Goal: Task Accomplishment & Management: Manage account settings

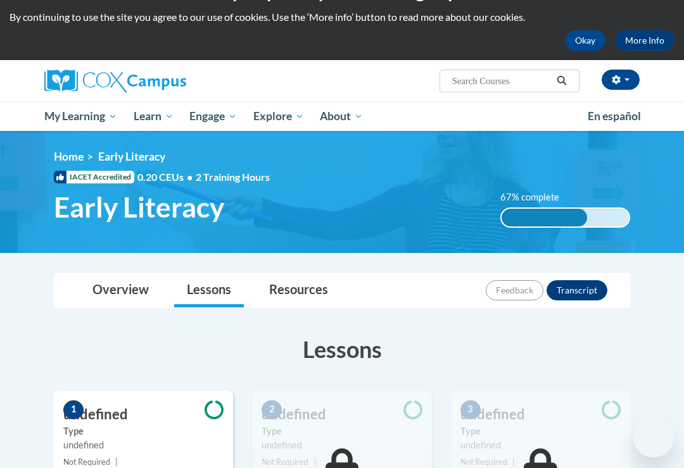
scroll to position [34, 0]
click at [206, 292] on link "Lessons" at bounding box center [209, 291] width 70 height 34
click at [578, 216] on div "67% complete" at bounding box center [543, 218] width 85 height 18
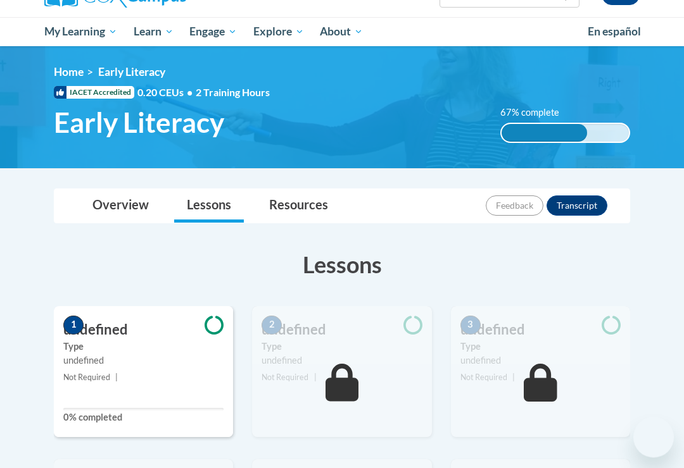
scroll to position [119, 0]
click at [141, 120] on span "Early Literacy" at bounding box center [139, 123] width 170 height 34
click at [546, 110] on label "67% complete" at bounding box center [536, 113] width 73 height 14
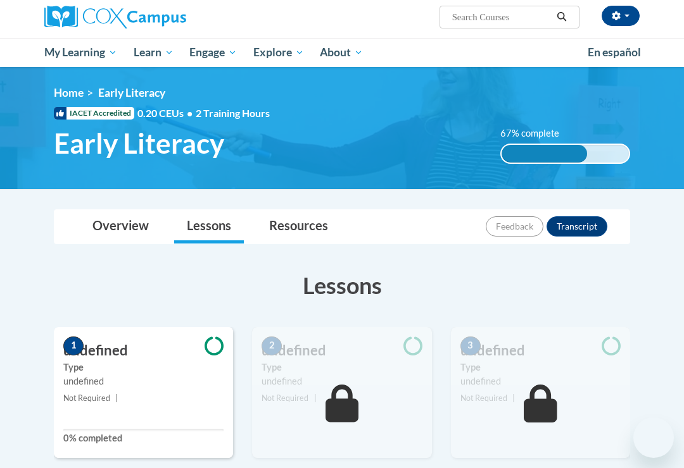
scroll to position [0, 0]
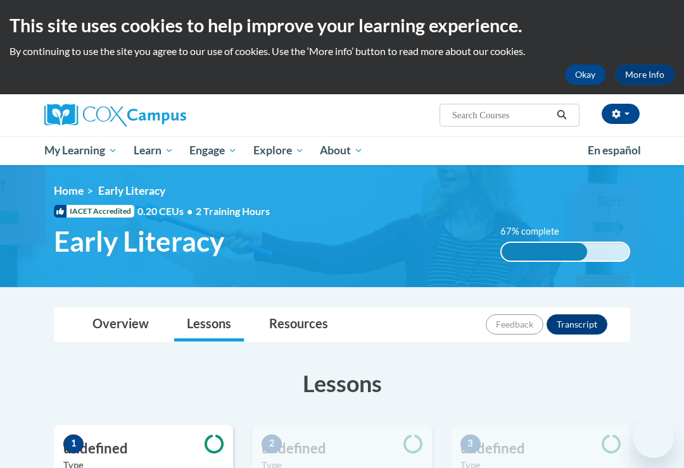
click at [537, 115] on input "Search..." at bounding box center [501, 115] width 101 height 15
click at [571, 109] on span "Search Search..." at bounding box center [509, 115] width 140 height 23
click at [566, 112] on icon "Search" at bounding box center [561, 114] width 11 height 9
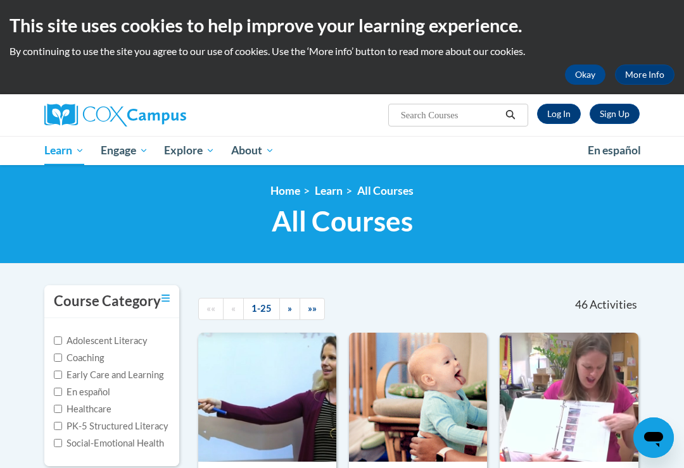
click at [565, 112] on link "Log In" at bounding box center [559, 114] width 44 height 20
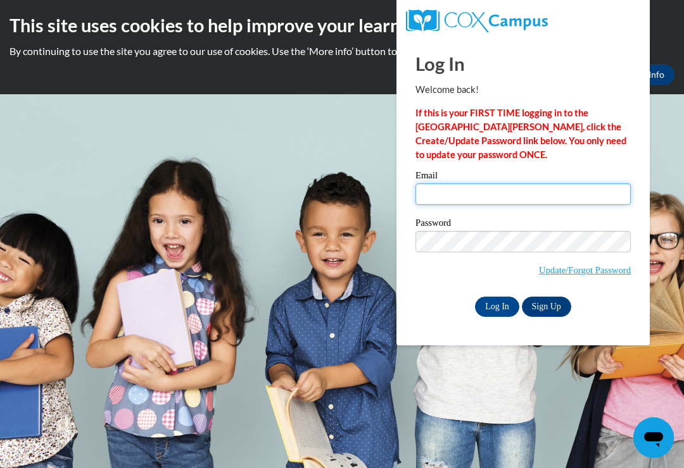
type input "mdiptis@yahoo.com"
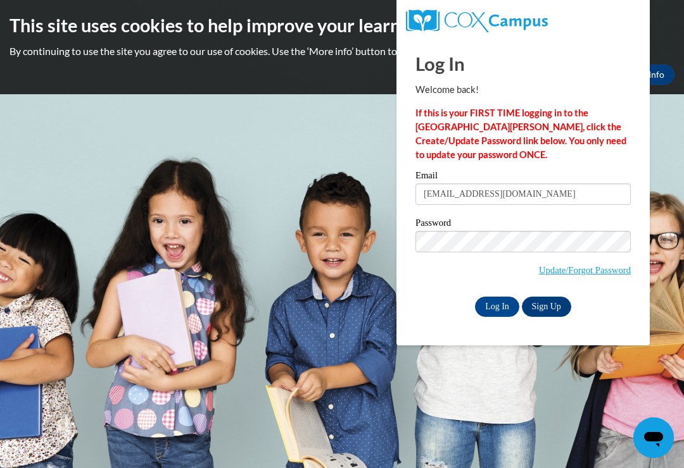
click at [497, 306] on input "Log In" at bounding box center [497, 307] width 44 height 20
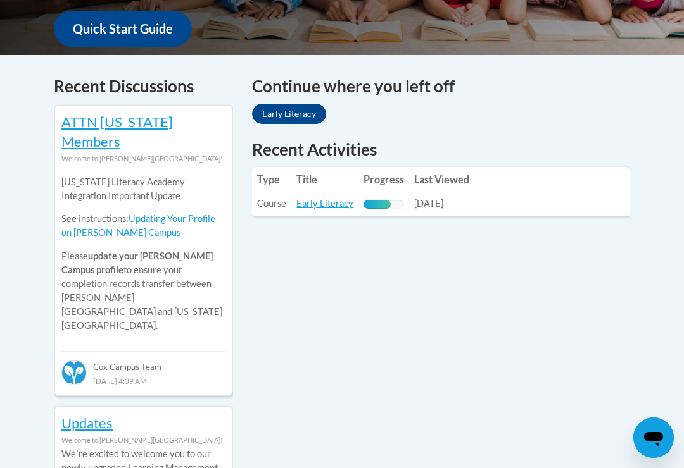
scroll to position [497, 0]
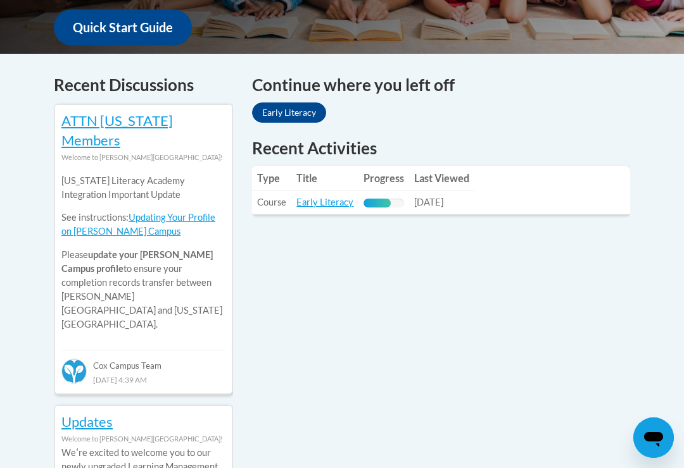
click at [291, 112] on link "Early Literacy" at bounding box center [289, 113] width 74 height 20
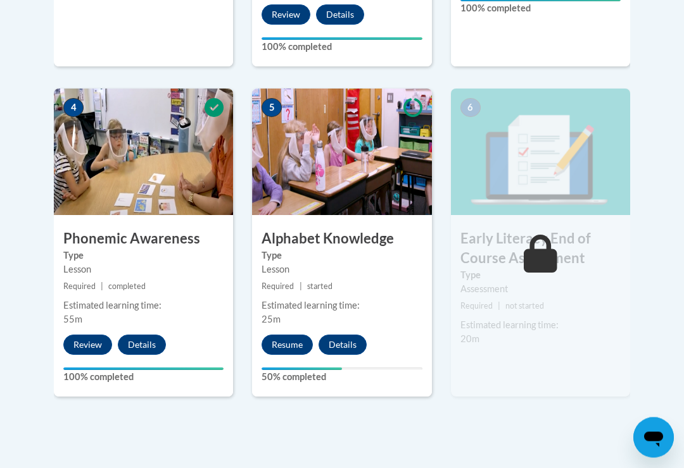
scroll to position [705, 0]
click at [289, 335] on button "Resume" at bounding box center [286, 345] width 51 height 20
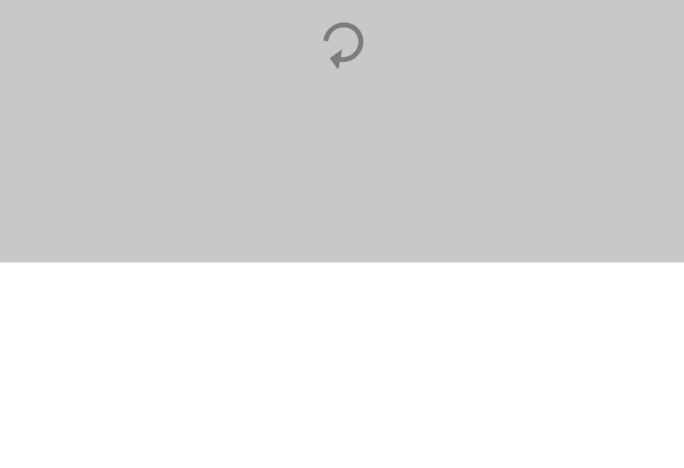
scroll to position [936, 0]
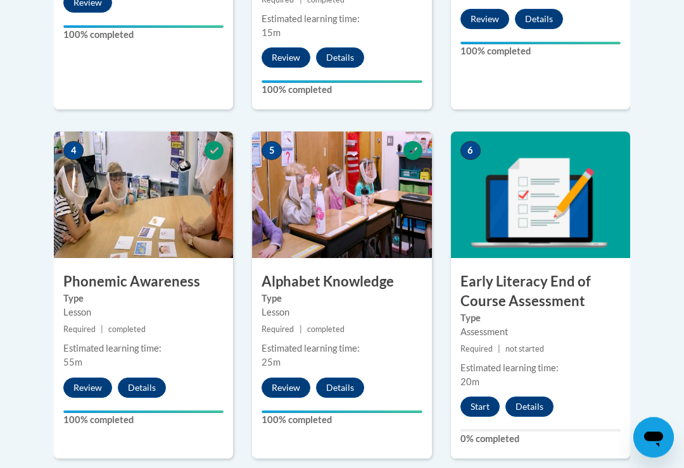
scroll to position [663, 0]
